Goal: Information Seeking & Learning: Understand process/instructions

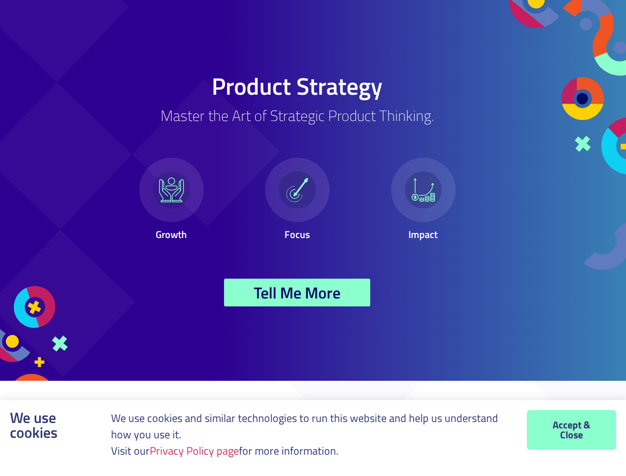
click at [313, 238] on p "Focus" at bounding box center [297, 234] width 116 height 15
click at [197, 450] on link "Privacy Policy page" at bounding box center [194, 450] width 89 height 17
